Goal: Task Accomplishment & Management: Complete application form

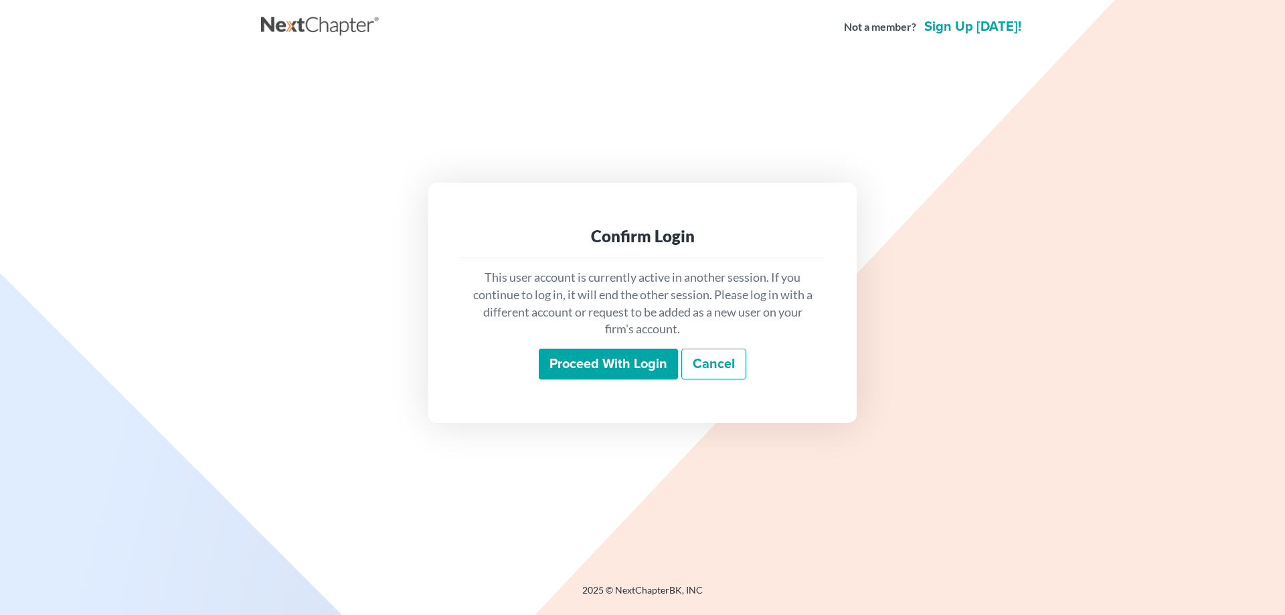
click at [572, 355] on input "Proceed with login" at bounding box center [608, 364] width 139 height 31
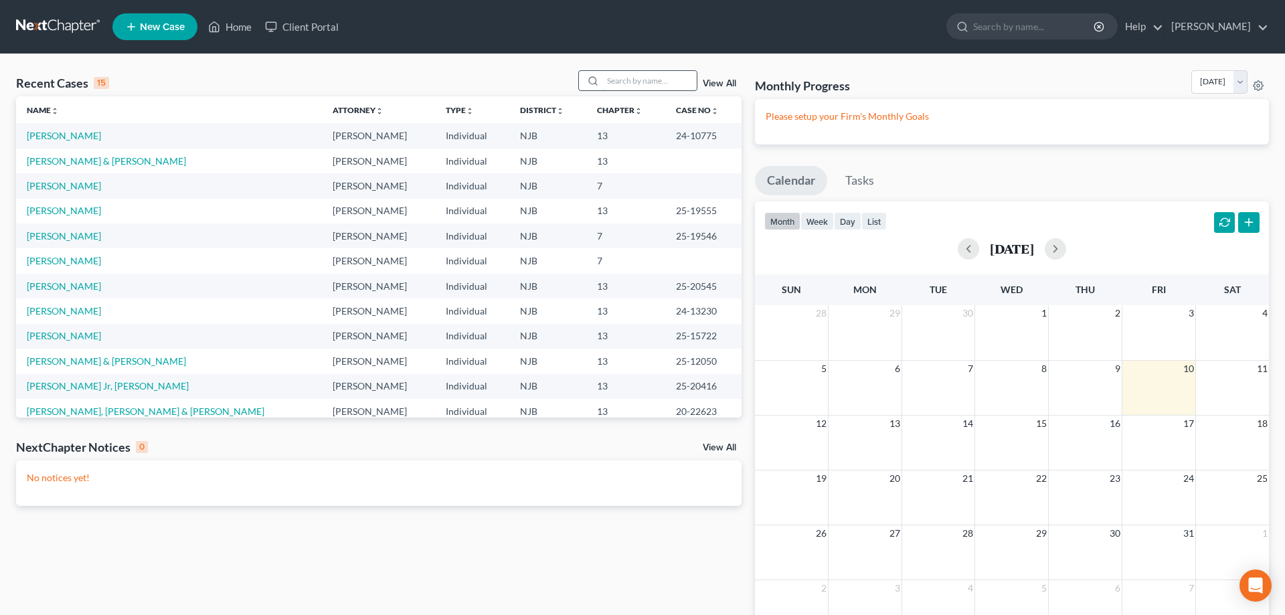
click at [614, 86] on input "search" at bounding box center [650, 80] width 94 height 19
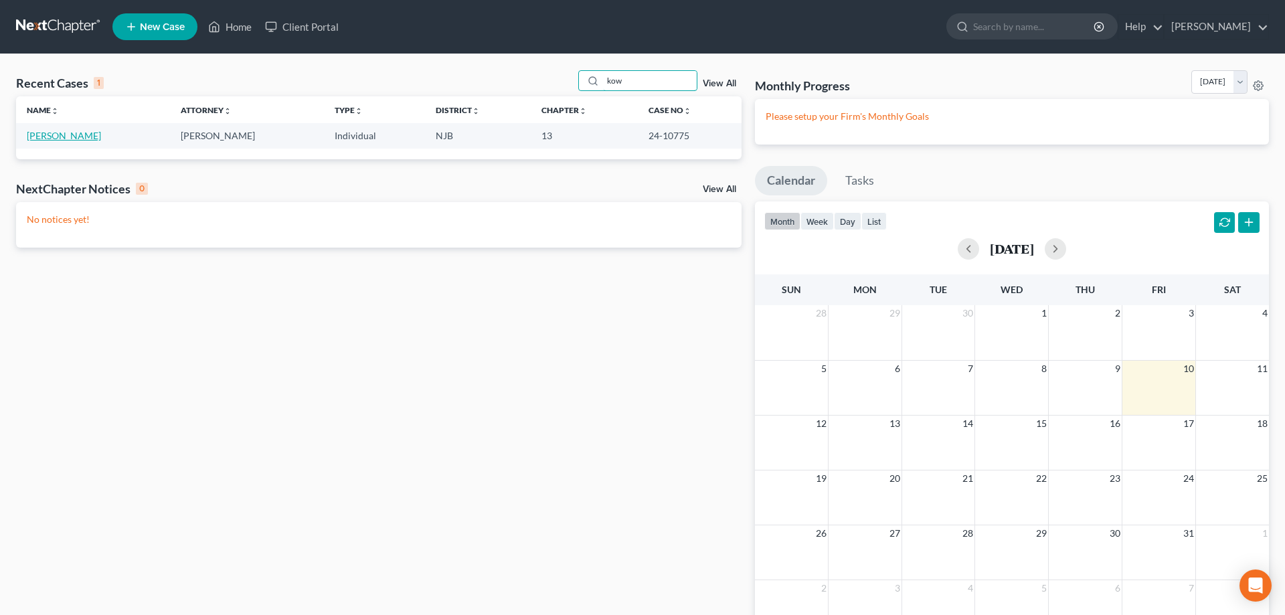
type input "kow"
click at [84, 136] on link "[PERSON_NAME]" at bounding box center [64, 135] width 74 height 11
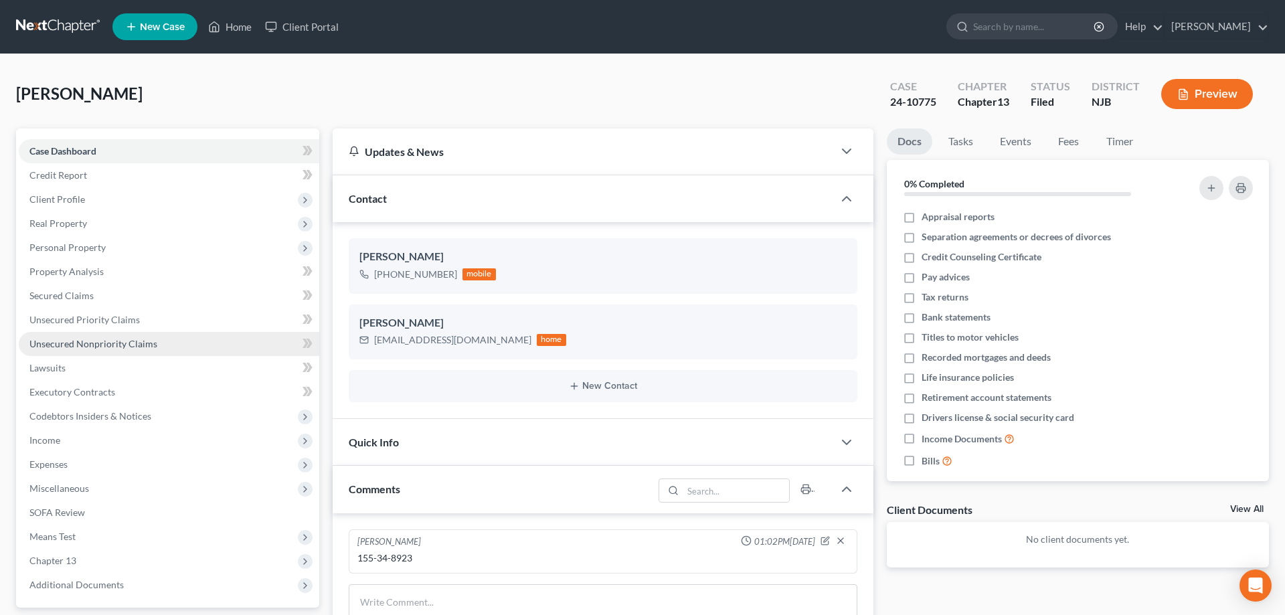
click at [84, 340] on span "Unsecured Nonpriority Claims" at bounding box center [93, 343] width 128 height 11
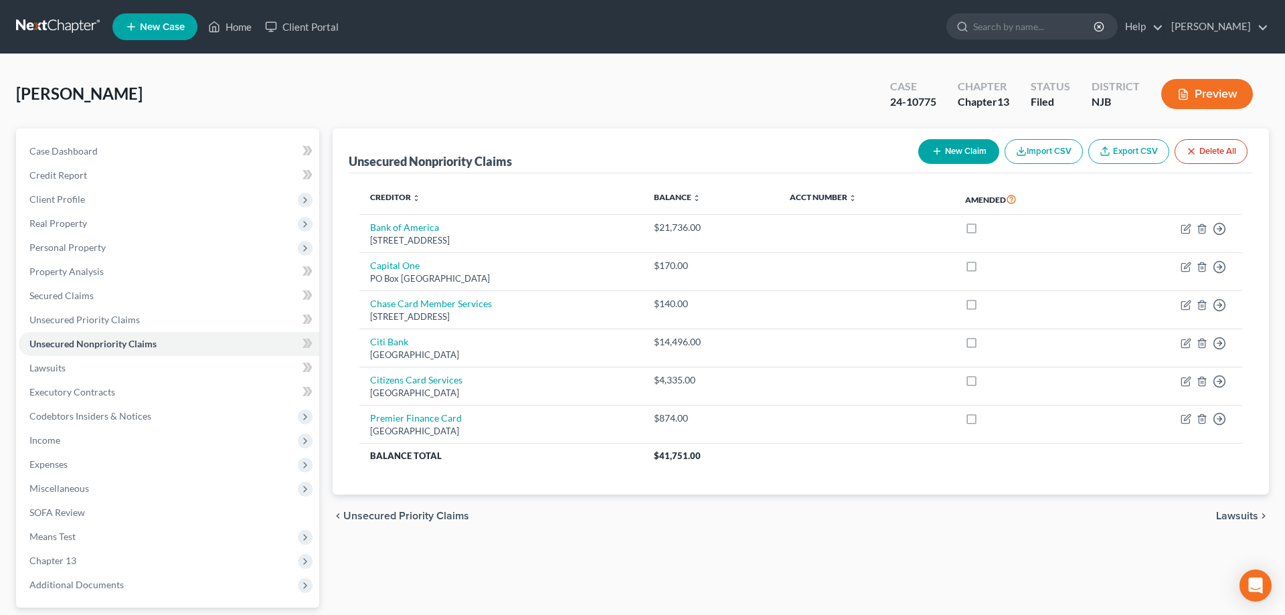
click at [941, 154] on button "New Claim" at bounding box center [958, 151] width 81 height 25
select select "0"
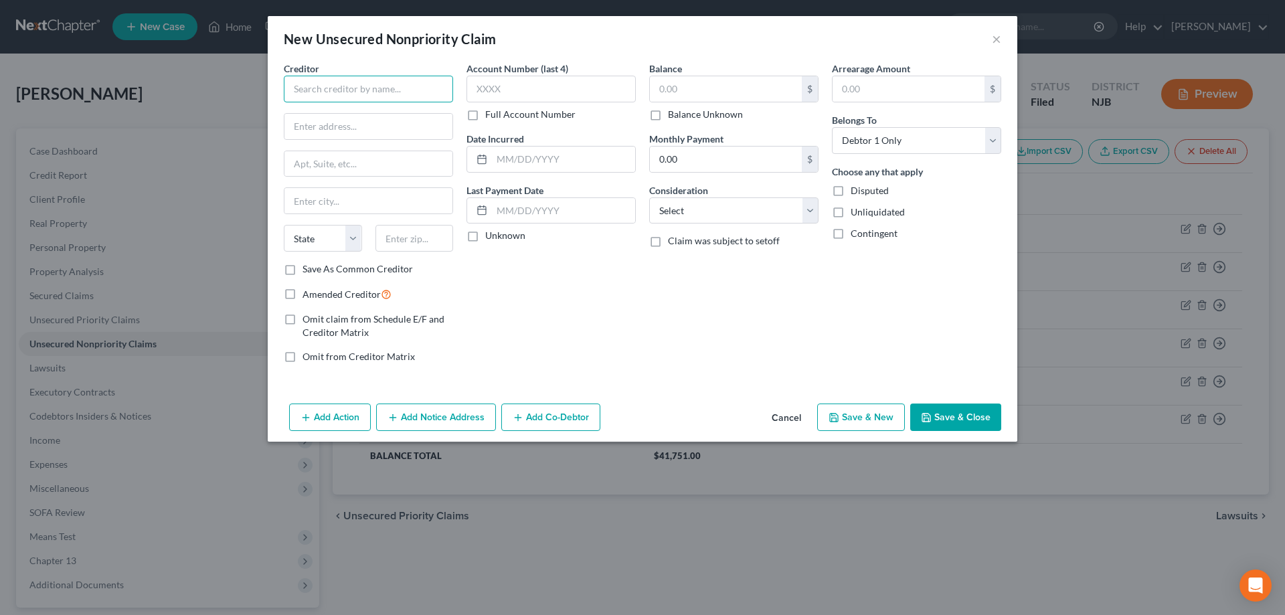
click at [413, 84] on input "text" at bounding box center [368, 89] width 169 height 27
type input "Ally Credit Card"
click at [329, 129] on input "text" at bounding box center [369, 126] width 168 height 25
type input "PO Box 660371"
click at [400, 250] on input "text" at bounding box center [415, 238] width 78 height 27
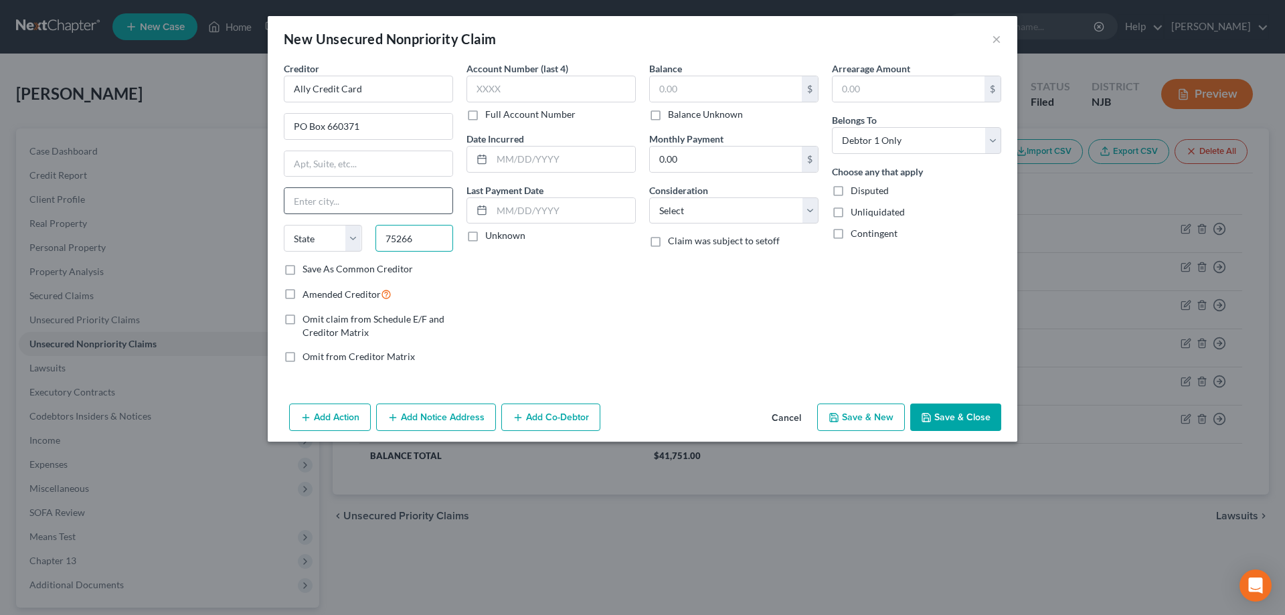
type input "75266"
type input "[GEOGRAPHIC_DATA]"
select select "45"
click at [368, 202] on input "[GEOGRAPHIC_DATA]" at bounding box center [369, 200] width 168 height 25
click at [540, 96] on input "text" at bounding box center [551, 89] width 169 height 27
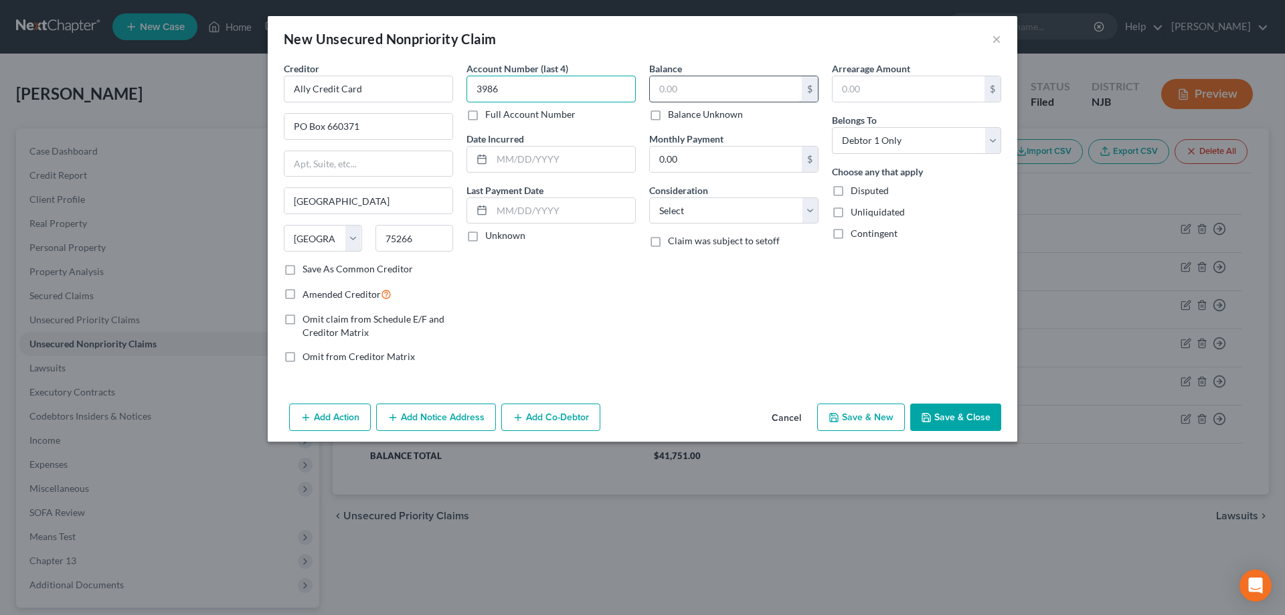
type input "3986"
click at [680, 92] on input "text" at bounding box center [726, 88] width 152 height 25
type input "2,330"
click at [872, 415] on button "Save & New" at bounding box center [861, 418] width 88 height 28
select select "0"
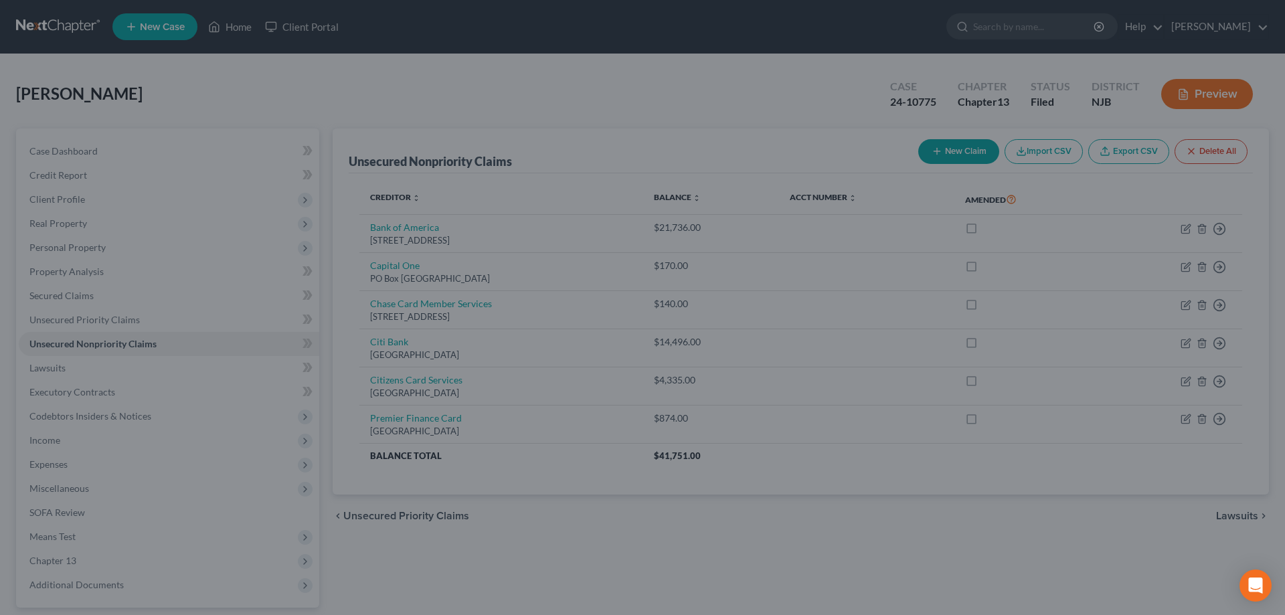
type input "2,330.00"
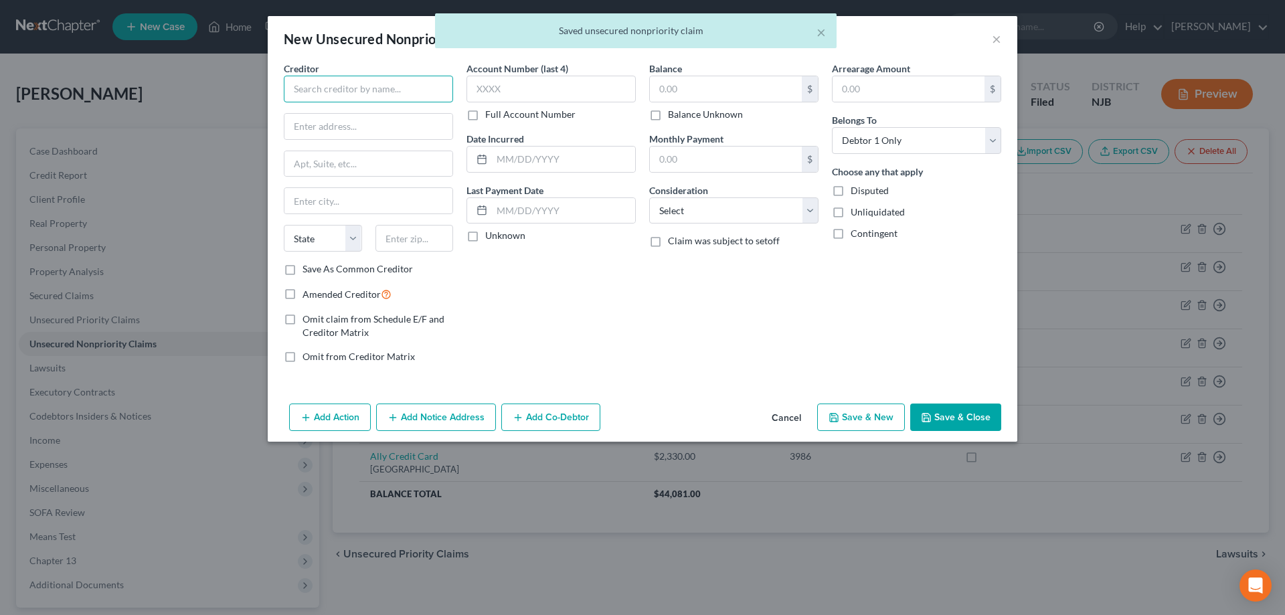
click at [319, 80] on input "text" at bounding box center [368, 89] width 169 height 27
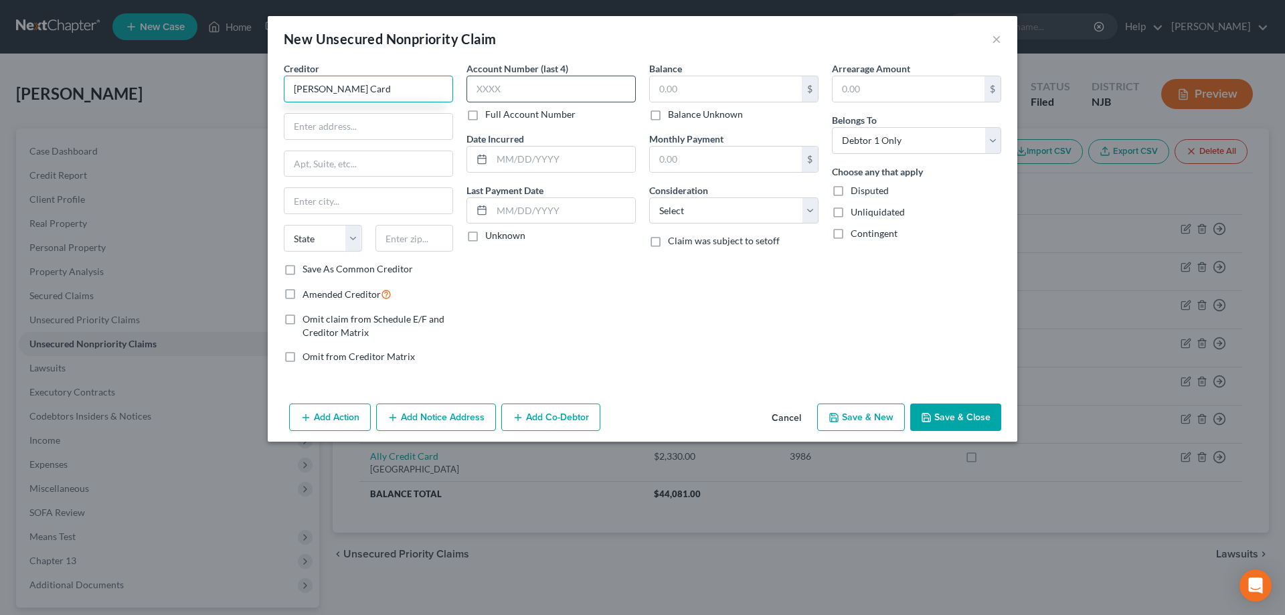
type input "[PERSON_NAME] Card"
click at [519, 98] on input "text" at bounding box center [551, 89] width 169 height 27
type input "4569"
click at [432, 240] on input "text" at bounding box center [415, 238] width 78 height 27
type input "19801"
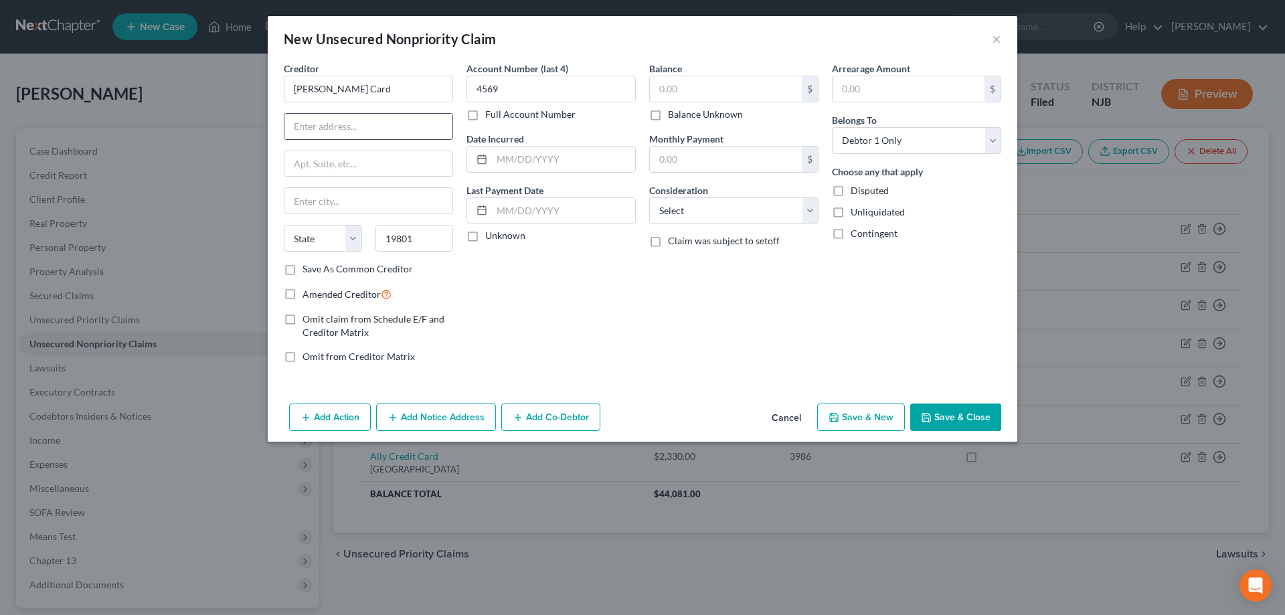
type input "Wilmington"
select select "7"
click at [331, 132] on input "text" at bounding box center [369, 126] width 168 height 25
type input "PO Box 8801"
click at [673, 90] on input "text" at bounding box center [726, 88] width 152 height 25
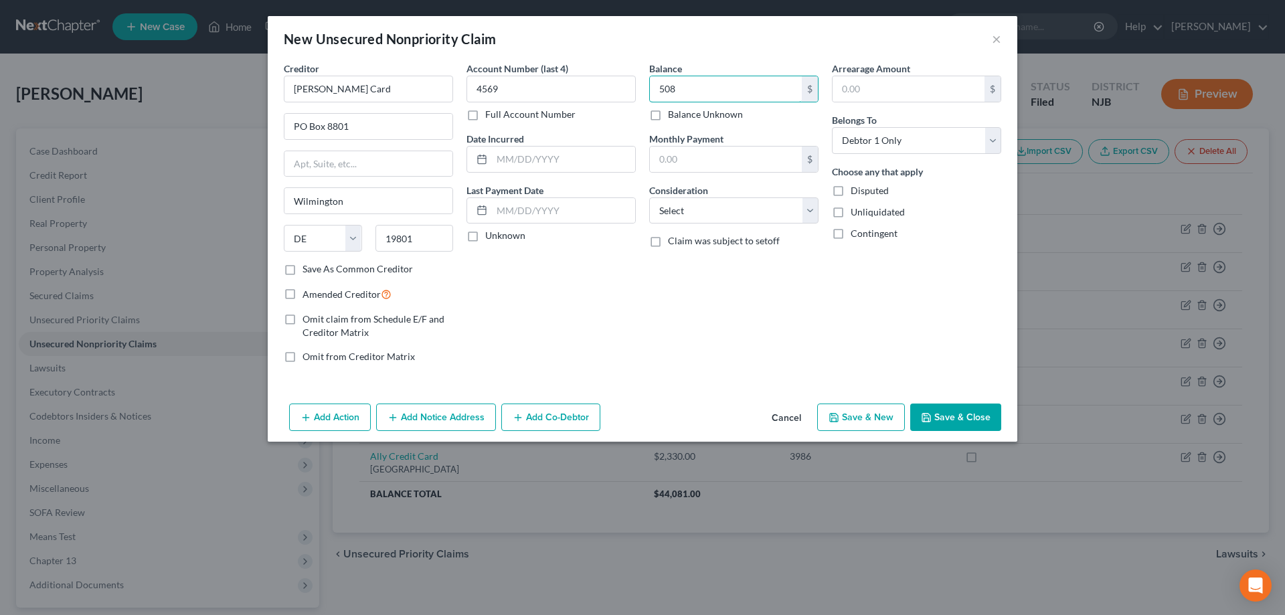
type input "508"
click at [873, 419] on button "Save & New" at bounding box center [861, 418] width 88 height 28
select select "0"
type input "508.00"
type input "0.00"
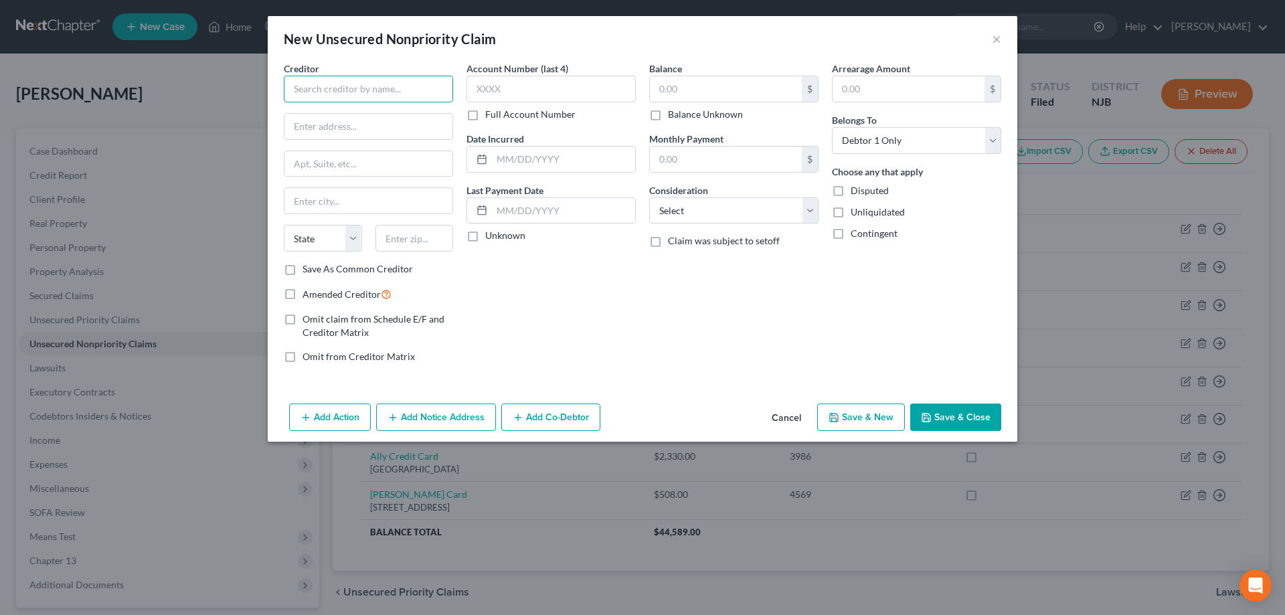
click at [359, 96] on input "text" at bounding box center [368, 89] width 169 height 27
type input "TDBank"
click at [336, 127] on input "text" at bounding box center [369, 126] width 168 height 25
type input "PO Box 100290"
click at [409, 239] on input "text" at bounding box center [415, 238] width 78 height 27
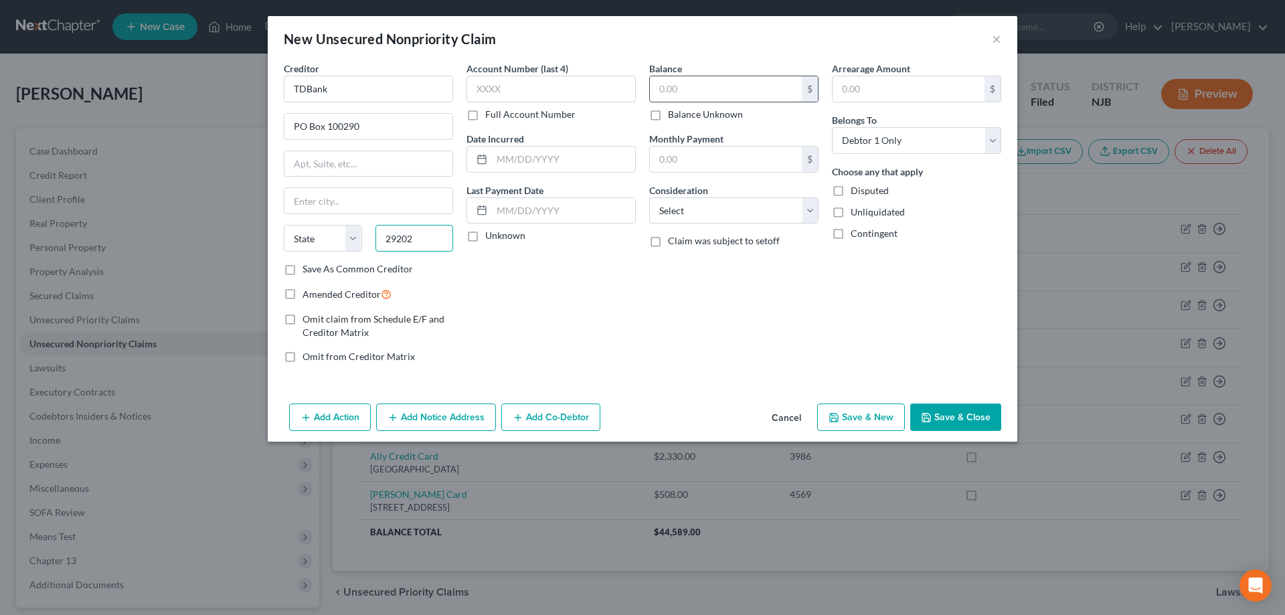
type input "29202"
type input "Columbia"
select select "42"
click at [687, 84] on input "text" at bounding box center [726, 88] width 152 height 25
type input "1,000"
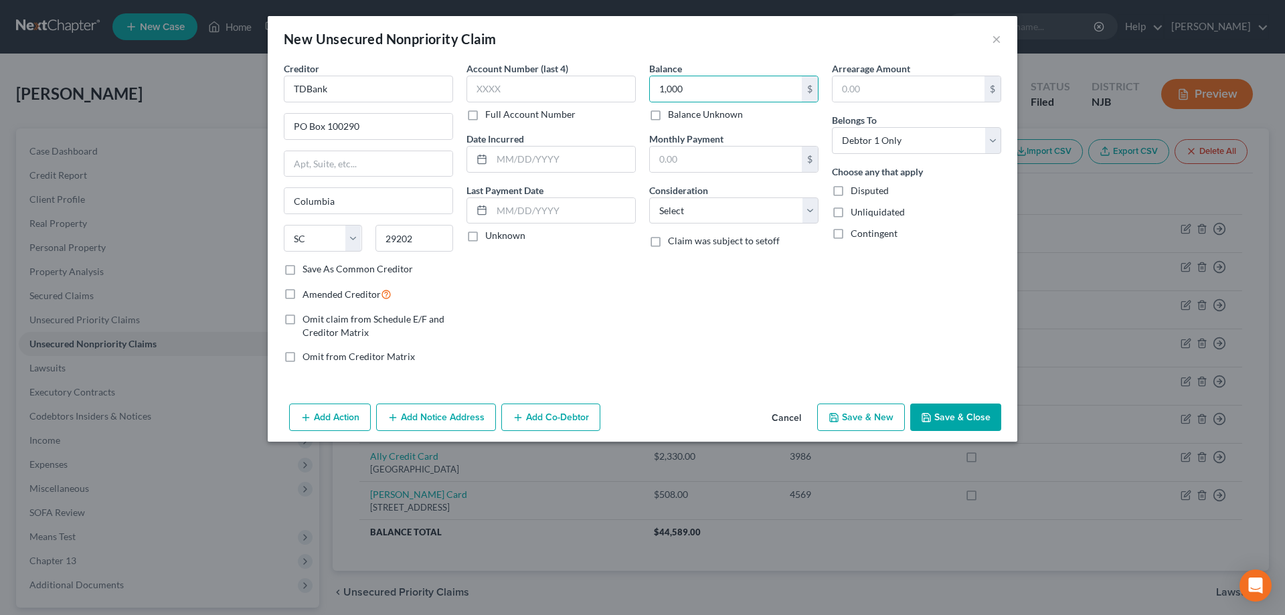
click at [303, 268] on label "Save As Common Creditor" at bounding box center [358, 268] width 110 height 13
click at [308, 268] on input "Save As Common Creditor" at bounding box center [312, 266] width 9 height 9
checkbox input "true"
click at [303, 296] on label "Amended Creditor" at bounding box center [347, 294] width 89 height 15
click at [308, 295] on input "Amended Creditor" at bounding box center [312, 291] width 9 height 9
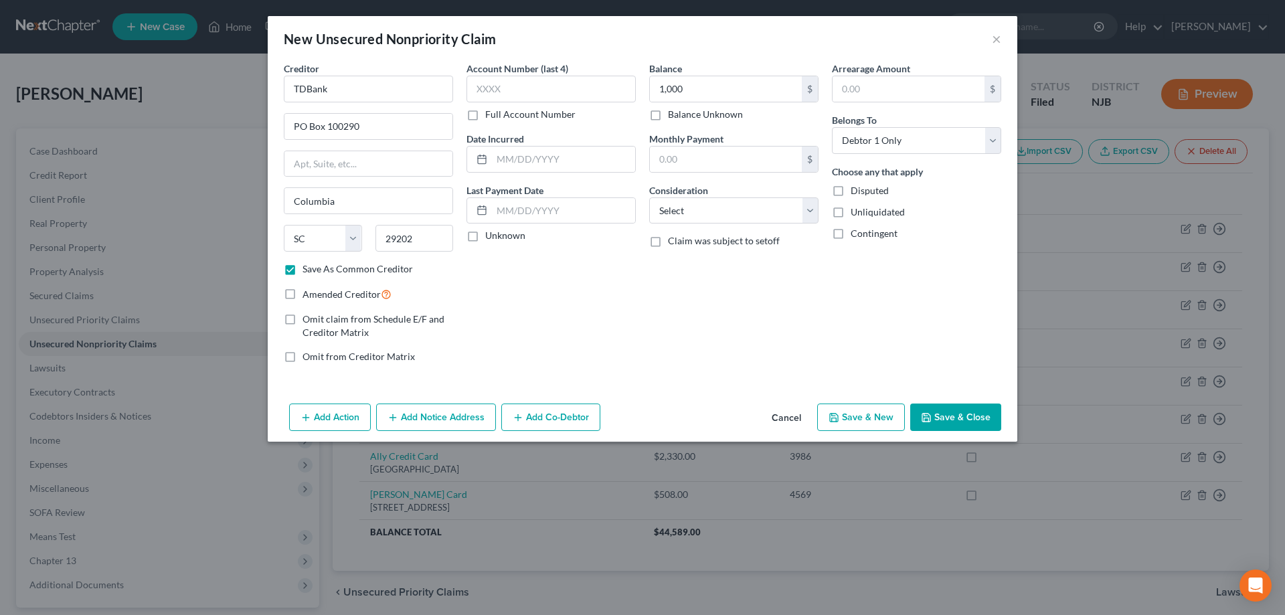
checkbox input "true"
click at [932, 412] on button "Save & Close" at bounding box center [955, 418] width 91 height 28
checkbox input "false"
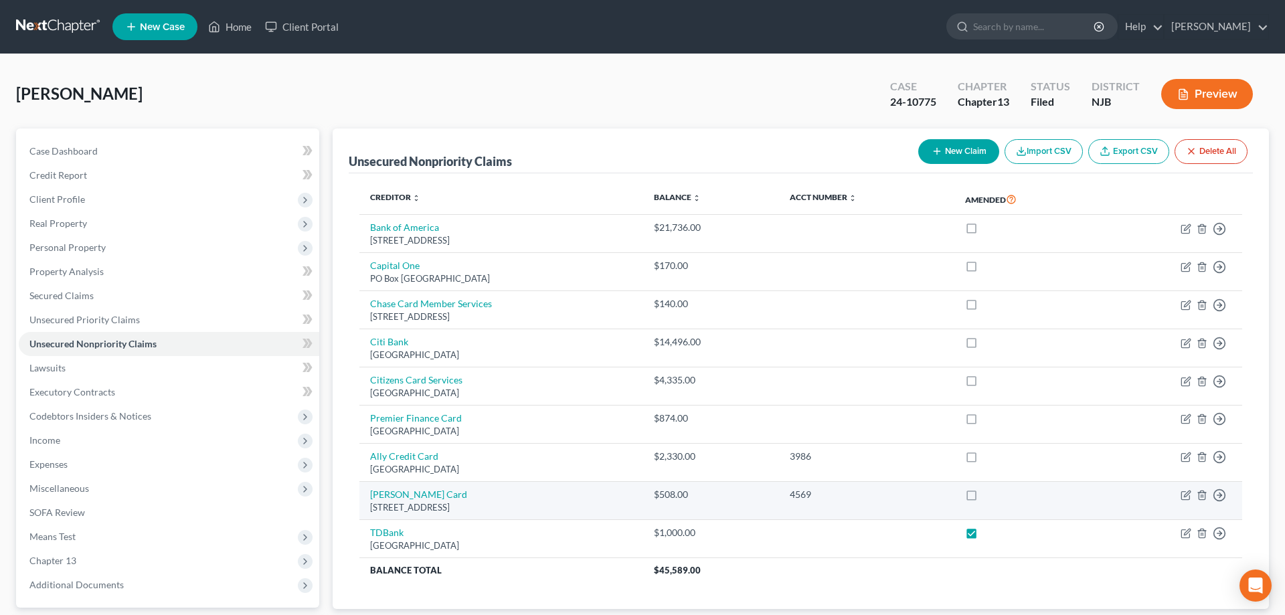
click at [984, 498] on label at bounding box center [984, 498] width 0 height 0
click at [989, 497] on input "checkbox" at bounding box center [993, 492] width 9 height 9
checkbox input "true"
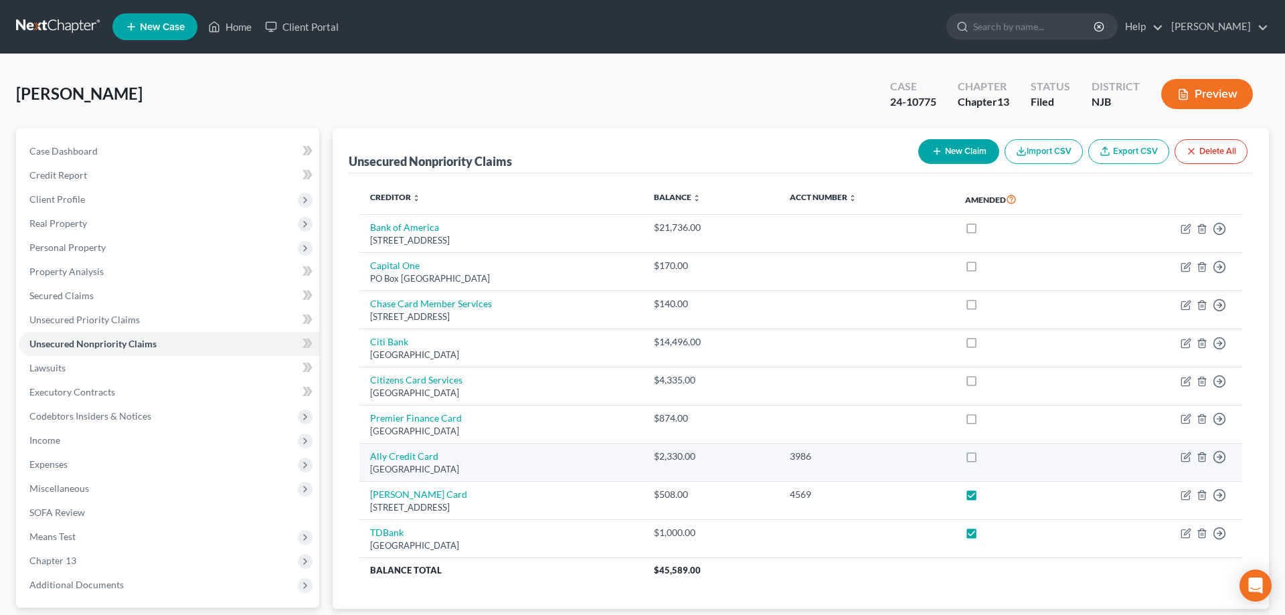
click at [984, 460] on label at bounding box center [984, 460] width 0 height 0
click at [989, 459] on input "checkbox" at bounding box center [993, 454] width 9 height 9
checkbox input "true"
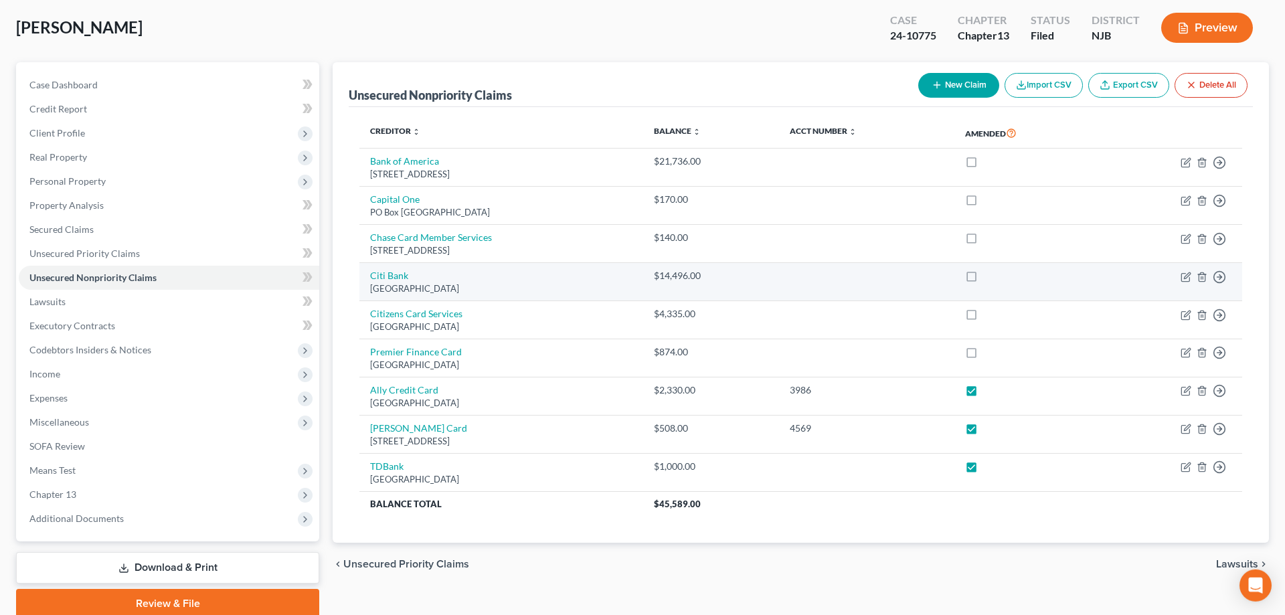
scroll to position [119, 0]
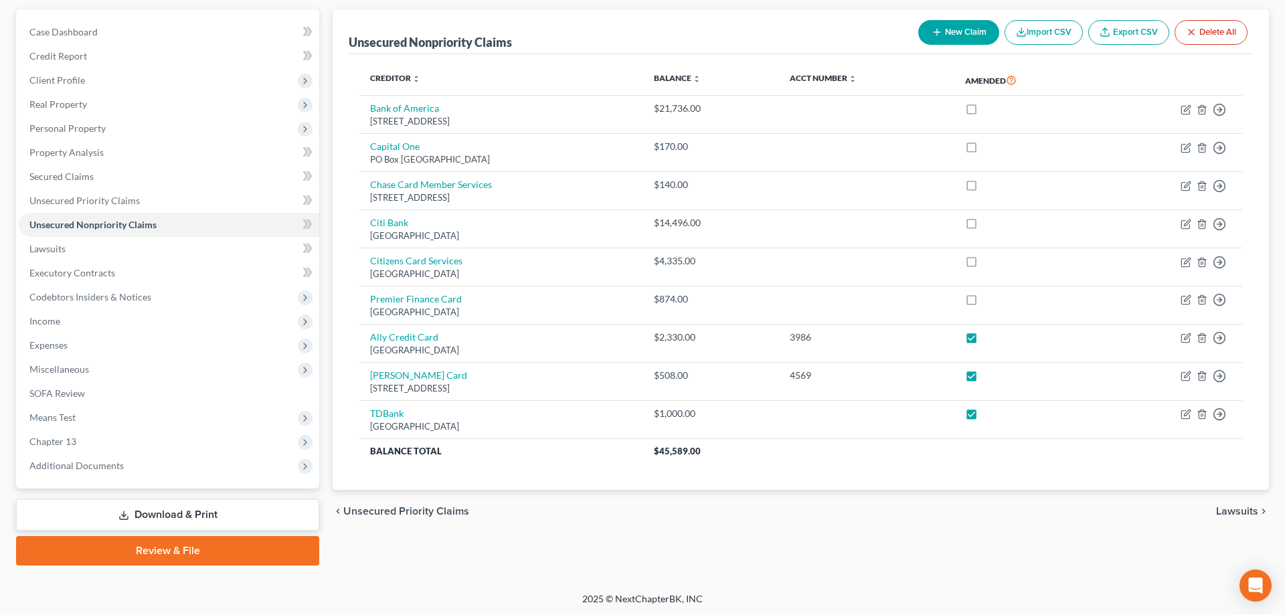
click at [182, 518] on link "Download & Print" at bounding box center [167, 514] width 303 height 31
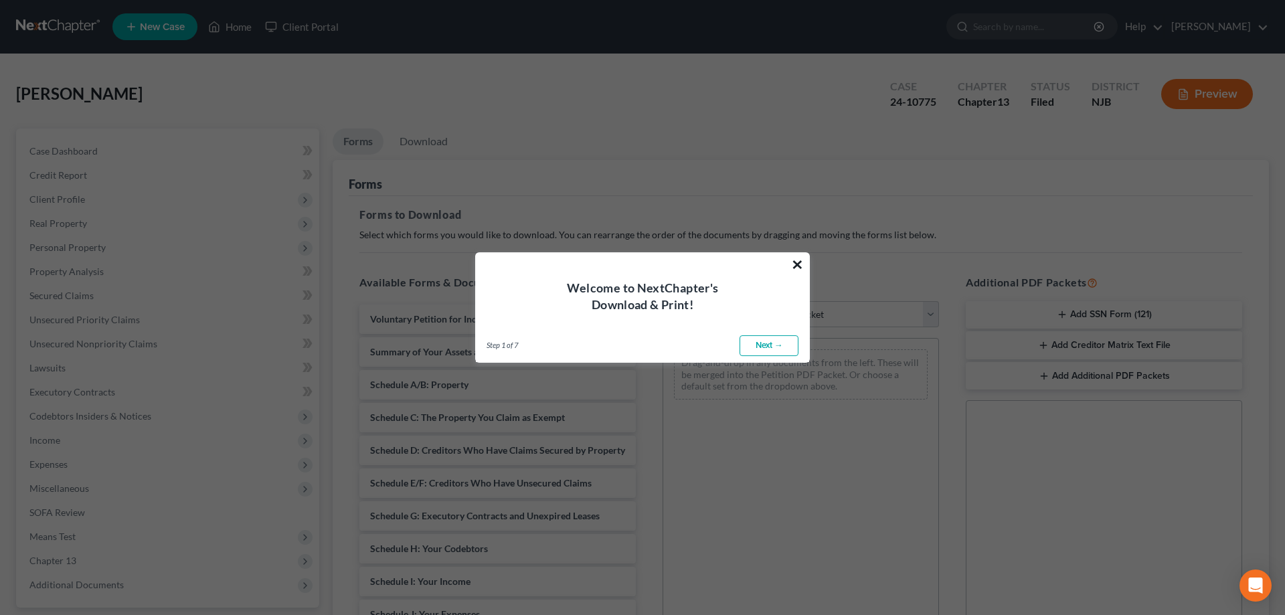
click at [800, 263] on button "×" at bounding box center [797, 264] width 13 height 21
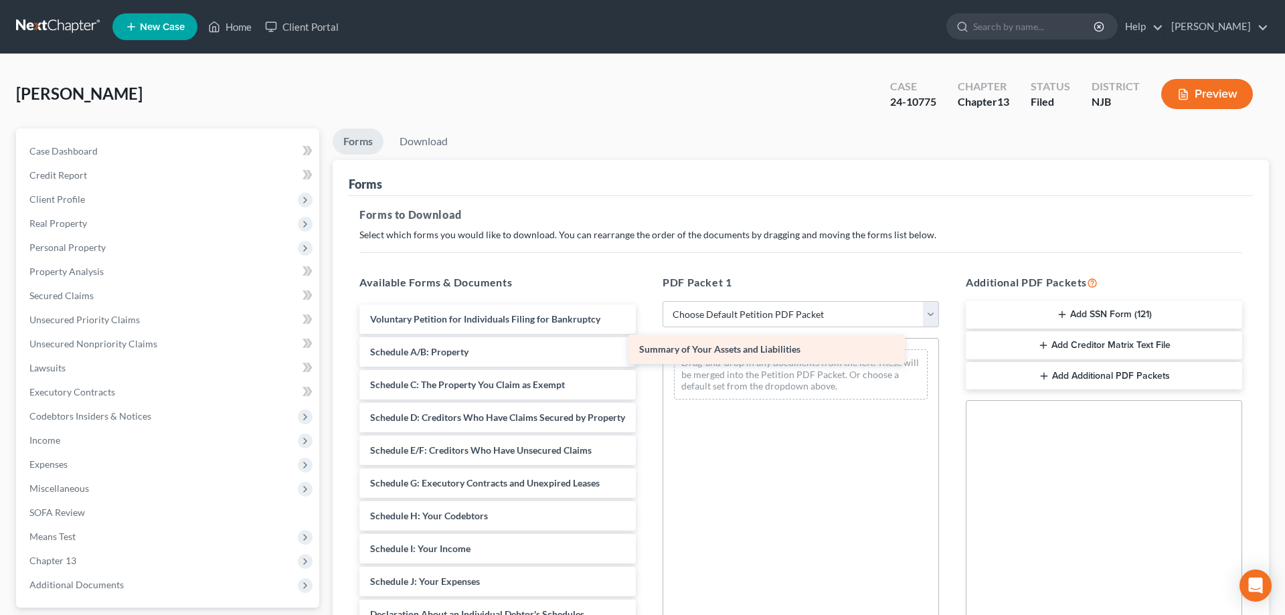
drag, startPoint x: 595, startPoint y: 351, endPoint x: 868, endPoint y: 349, distance: 272.5
click at [647, 349] on div "Summary of Your Assets and Liabilities Voluntary Petition for Individuals Filin…" at bounding box center [498, 579] width 298 height 548
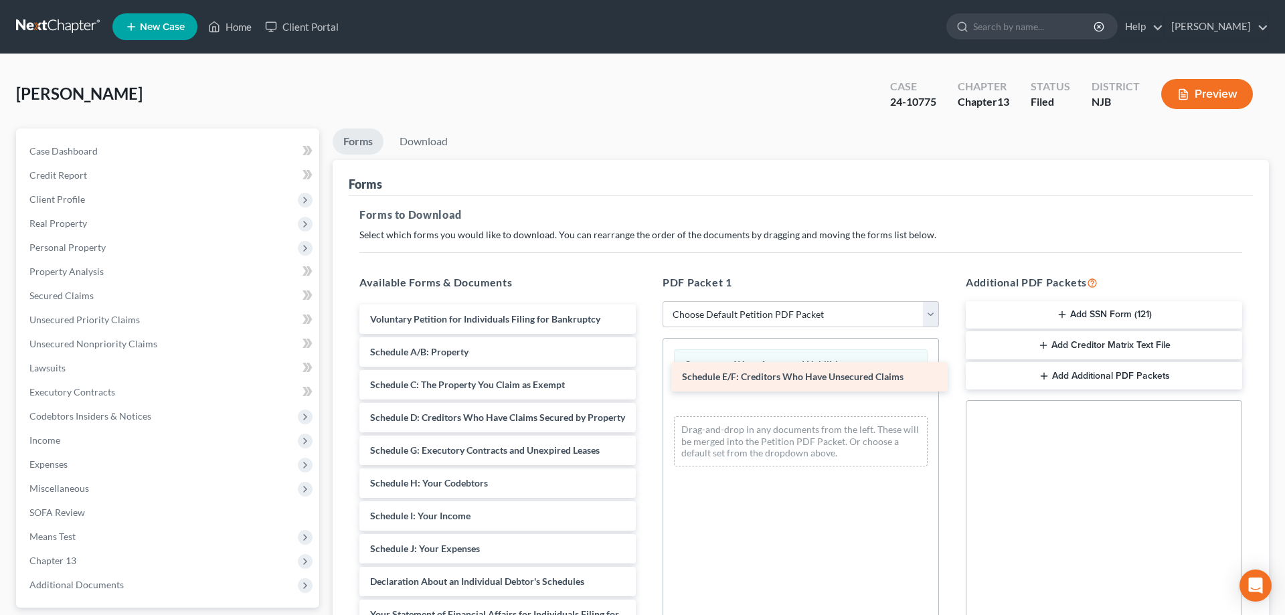
drag, startPoint x: 509, startPoint y: 447, endPoint x: 822, endPoint y: 374, distance: 321.2
click at [647, 374] on div "Schedule E/F: Creditors Who Have Unsecured Claims Voluntary Petition for Indivi…" at bounding box center [498, 562] width 298 height 515
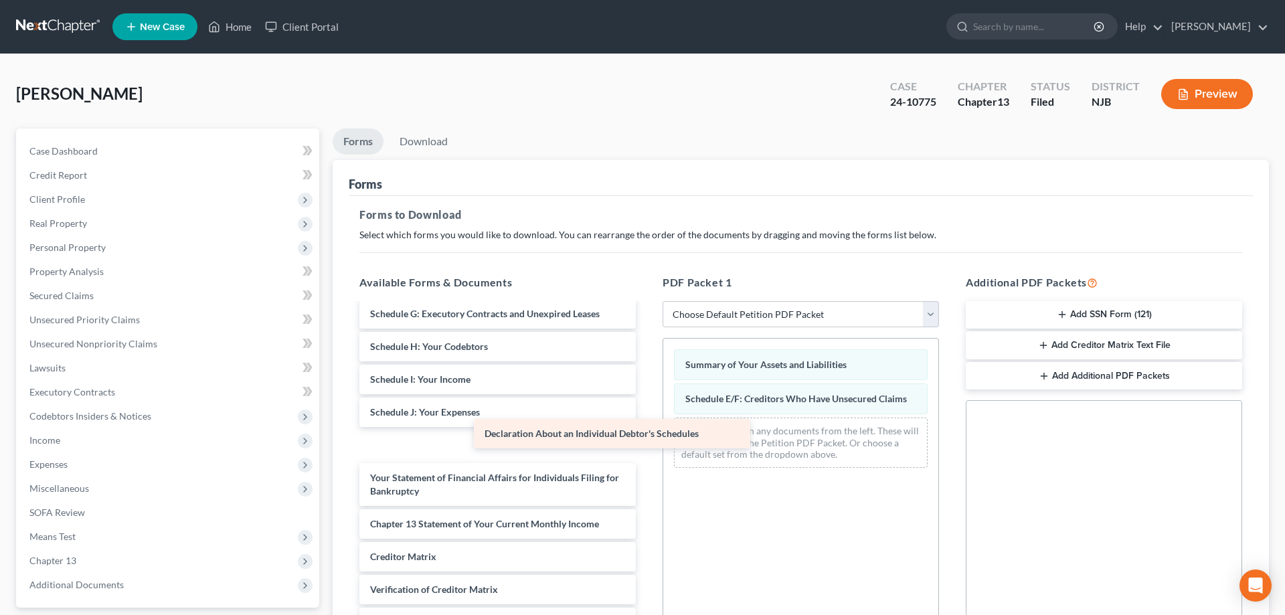
scroll to position [121, 0]
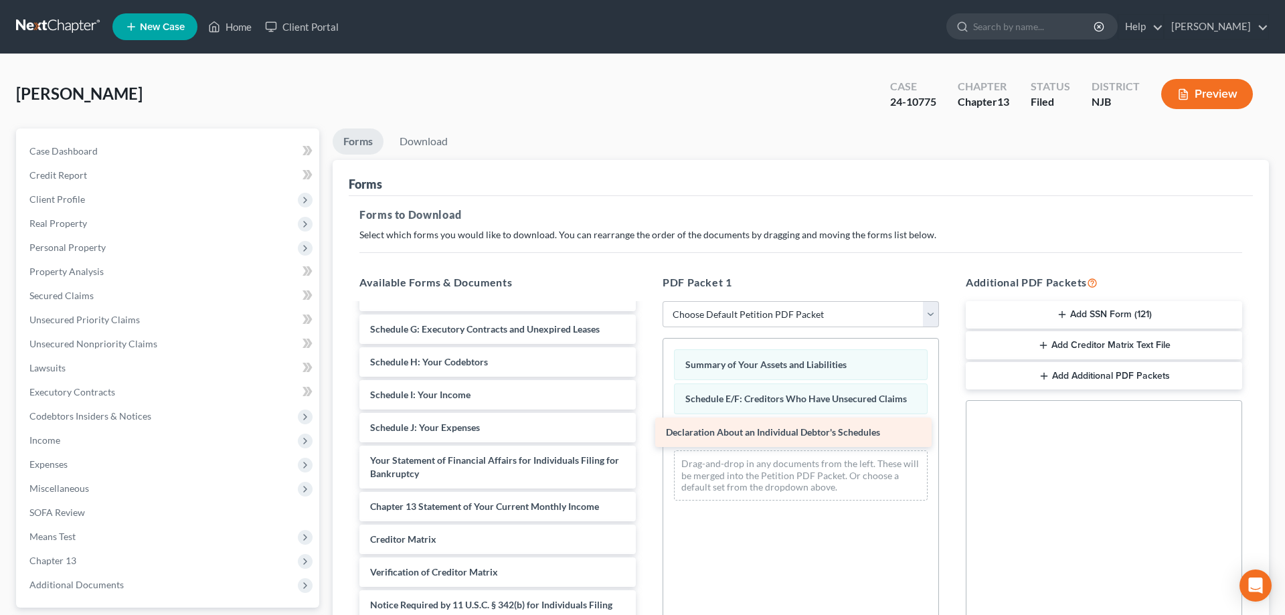
drag, startPoint x: 487, startPoint y: 450, endPoint x: 783, endPoint y: 438, distance: 296.1
click at [647, 438] on div "Declaration About an Individual Debtor's Schedules Voluntary Petition for Indiv…" at bounding box center [498, 424] width 298 height 483
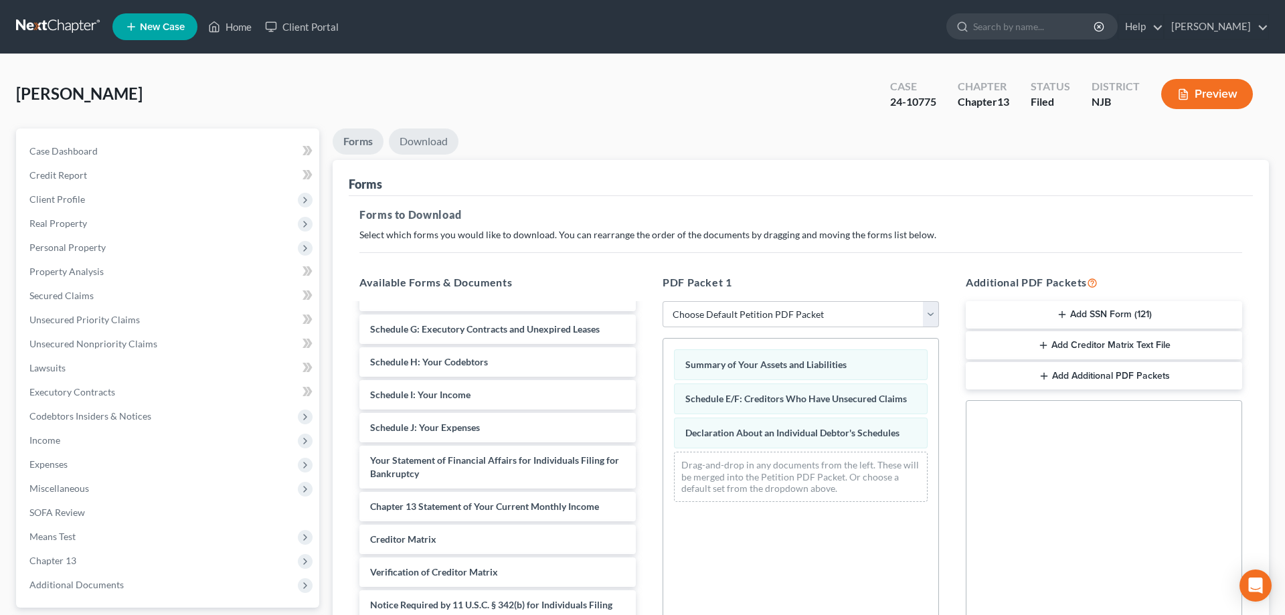
click at [432, 147] on link "Download" at bounding box center [424, 142] width 70 height 26
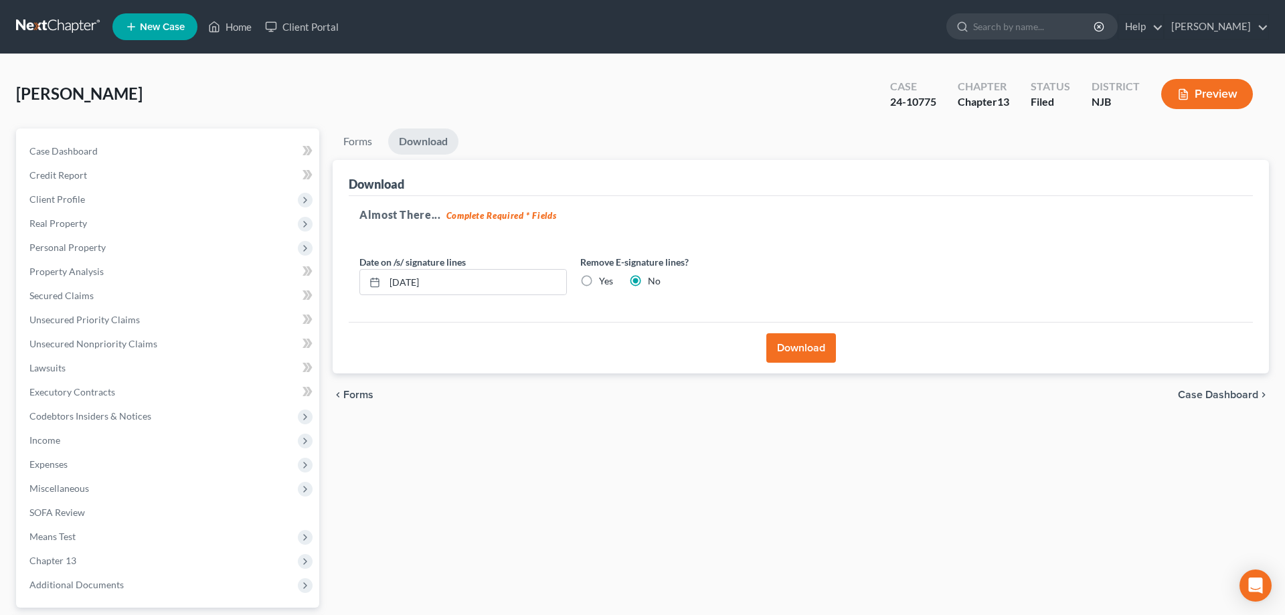
click at [791, 345] on button "Download" at bounding box center [801, 347] width 70 height 29
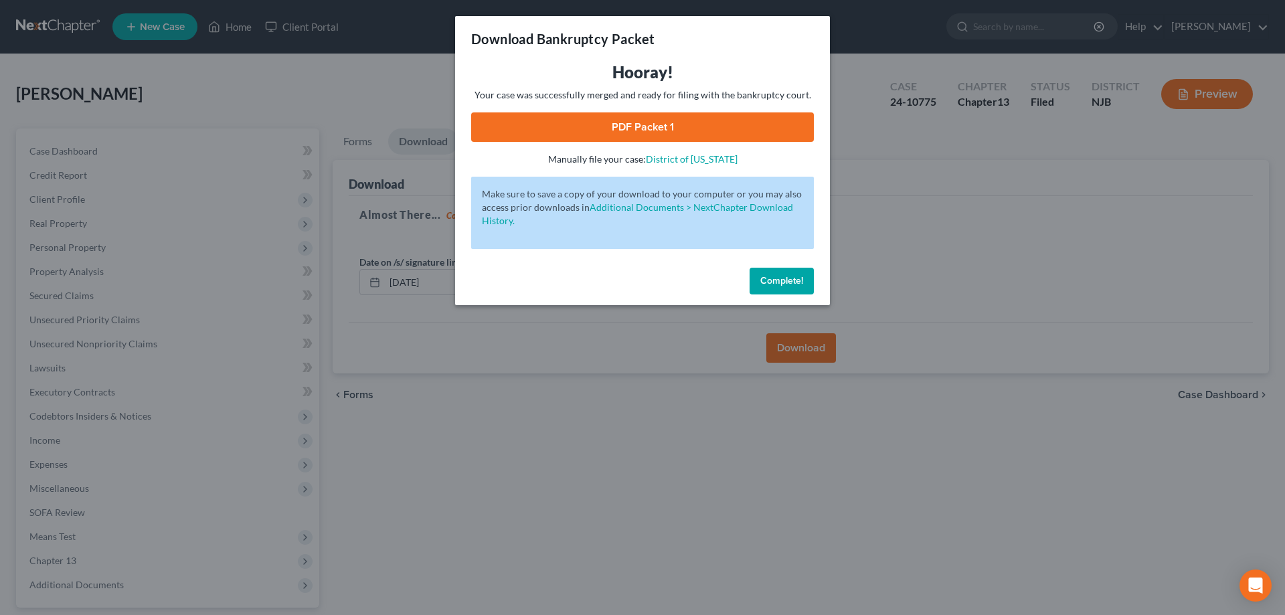
click at [651, 135] on link "PDF Packet 1" at bounding box center [642, 126] width 343 height 29
click at [795, 282] on span "Complete!" at bounding box center [781, 280] width 43 height 11
